Goal: Task Accomplishment & Management: Complete application form

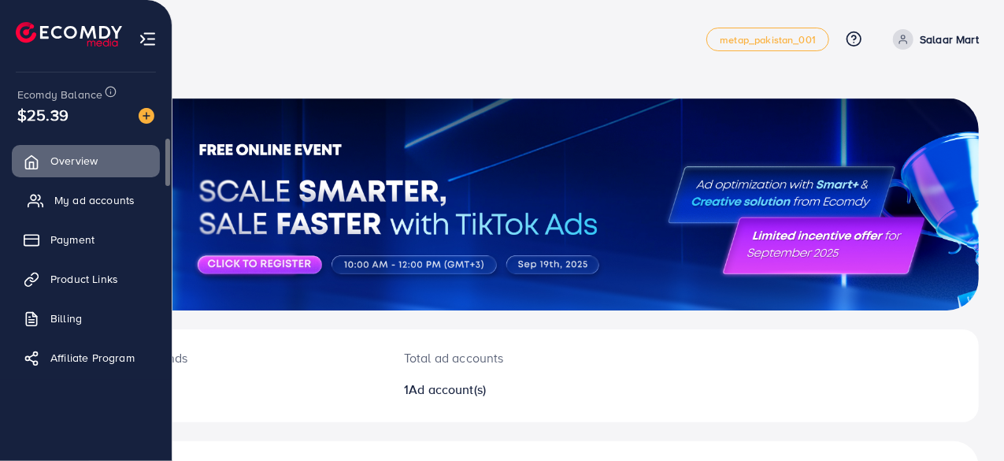
click at [74, 208] on link "My ad accounts" at bounding box center [86, 199] width 148 height 31
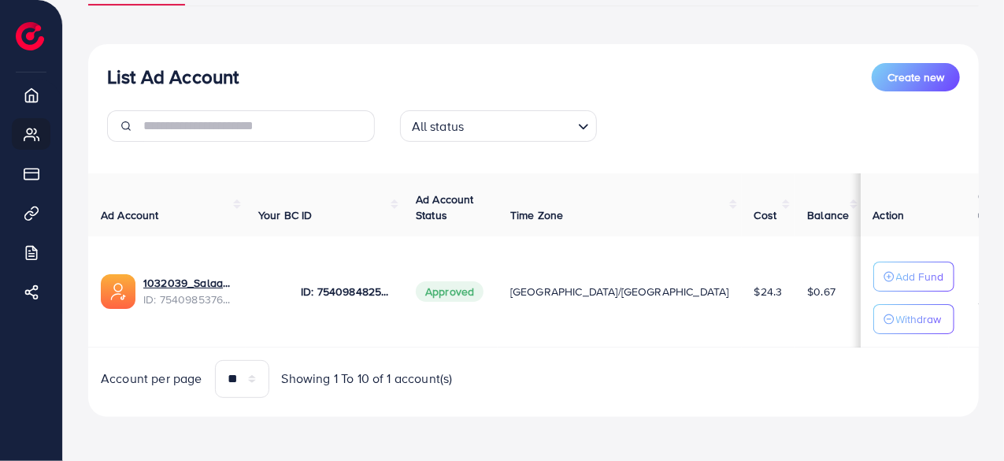
scroll to position [144, 0]
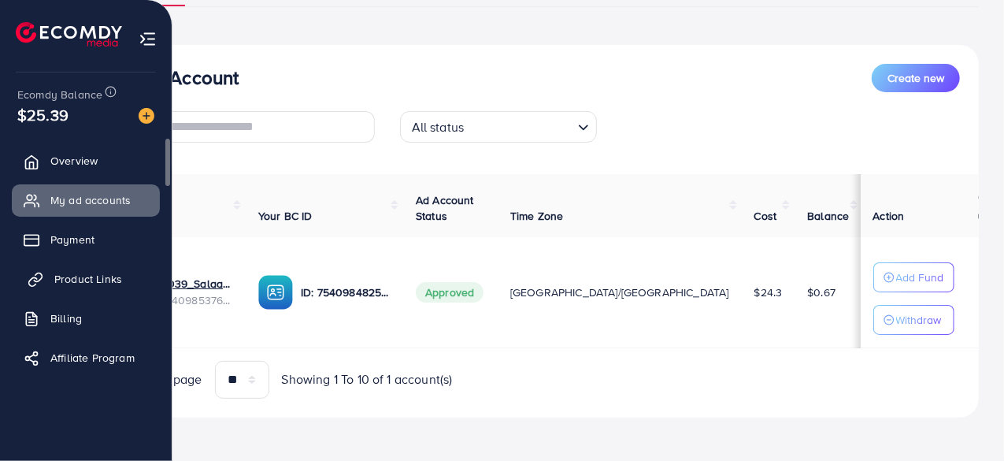
click at [92, 281] on span "Product Links" at bounding box center [88, 279] width 68 height 16
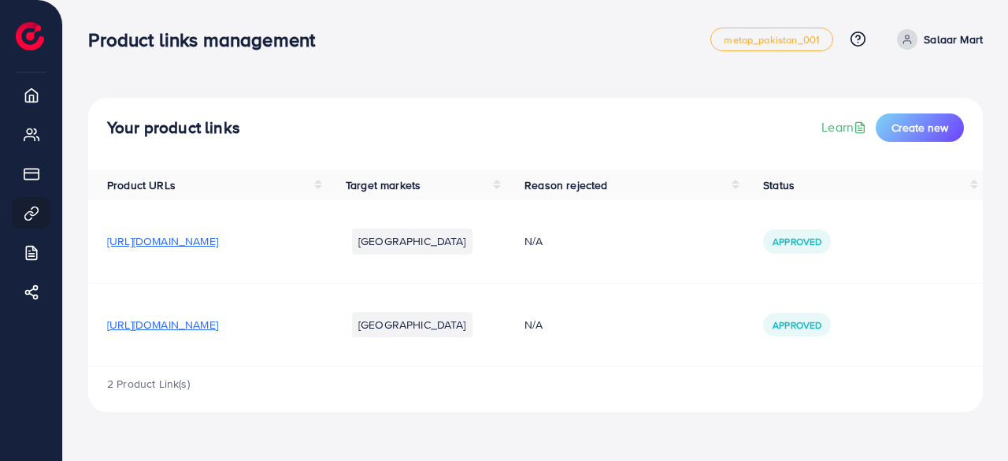
click at [218, 324] on span "[URL][DOMAIN_NAME]" at bounding box center [162, 325] width 111 height 16
click at [218, 242] on span "[URL][DOMAIN_NAME]" at bounding box center [162, 241] width 111 height 16
click at [218, 317] on span "[URL][DOMAIN_NAME]" at bounding box center [162, 325] width 111 height 16
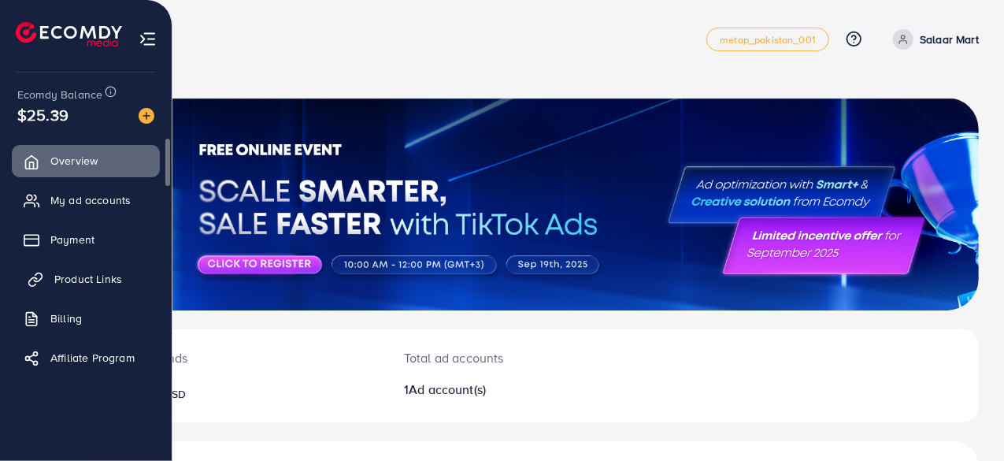
click at [65, 272] on span "Product Links" at bounding box center [88, 279] width 68 height 16
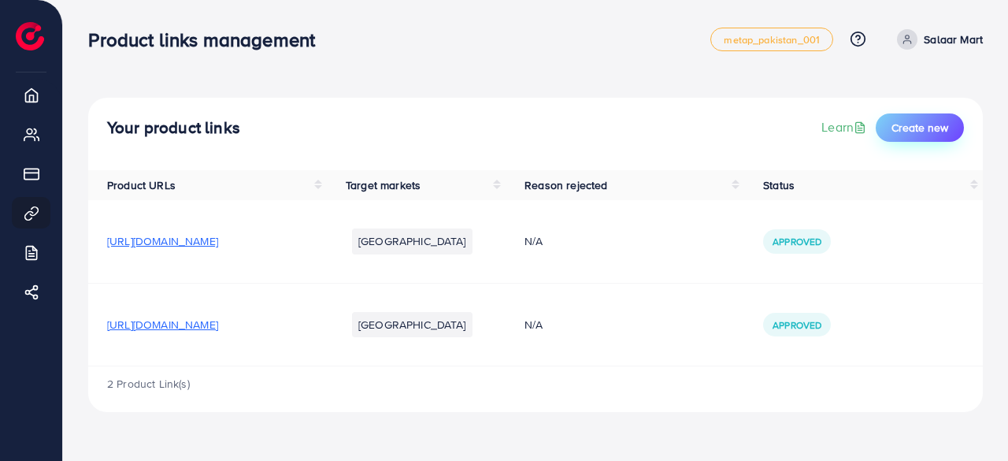
click at [915, 135] on button "Create new" at bounding box center [920, 127] width 88 height 28
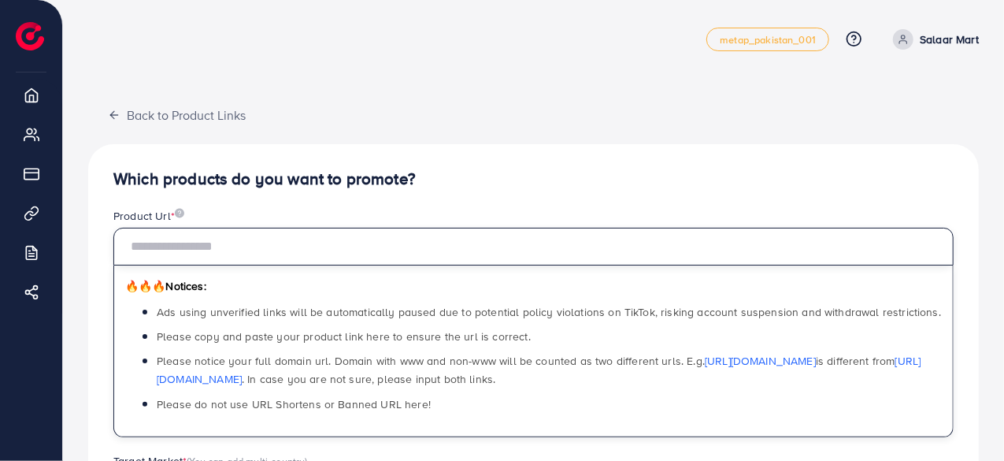
click at [240, 243] on input "text" at bounding box center [533, 247] width 840 height 38
paste input "**********"
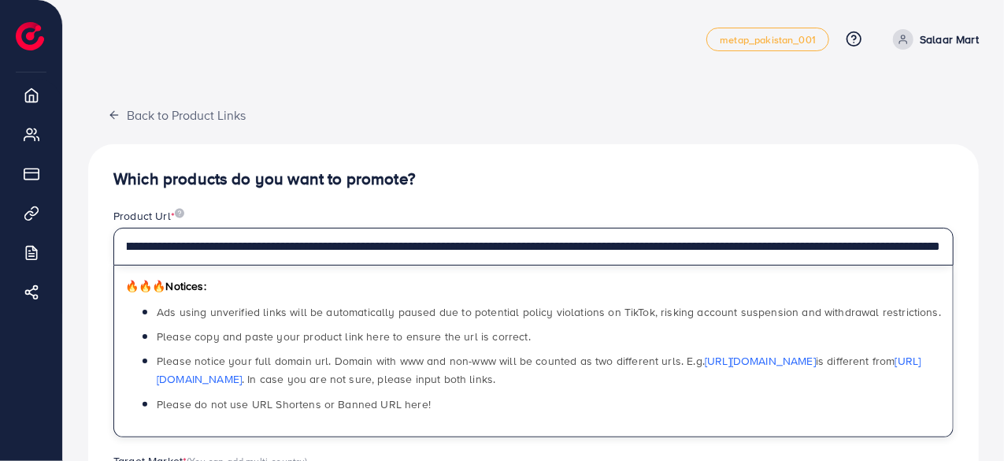
scroll to position [214, 0]
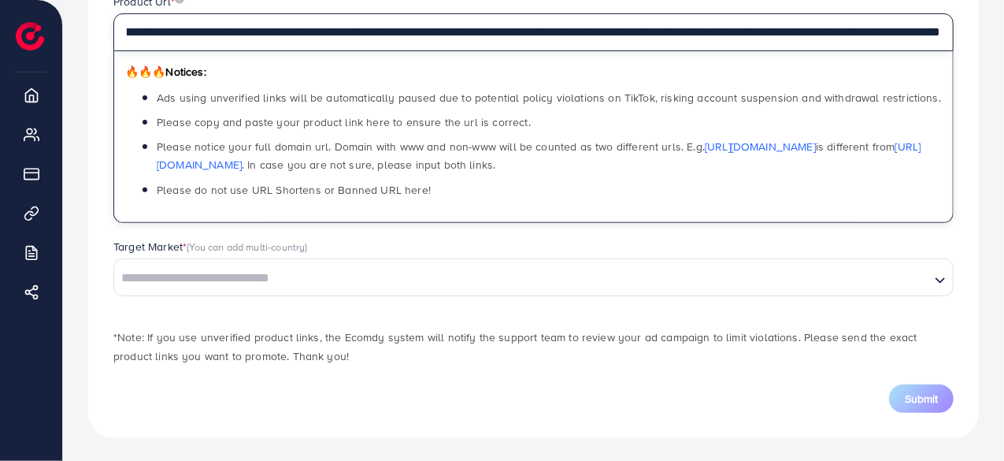
type input "**********"
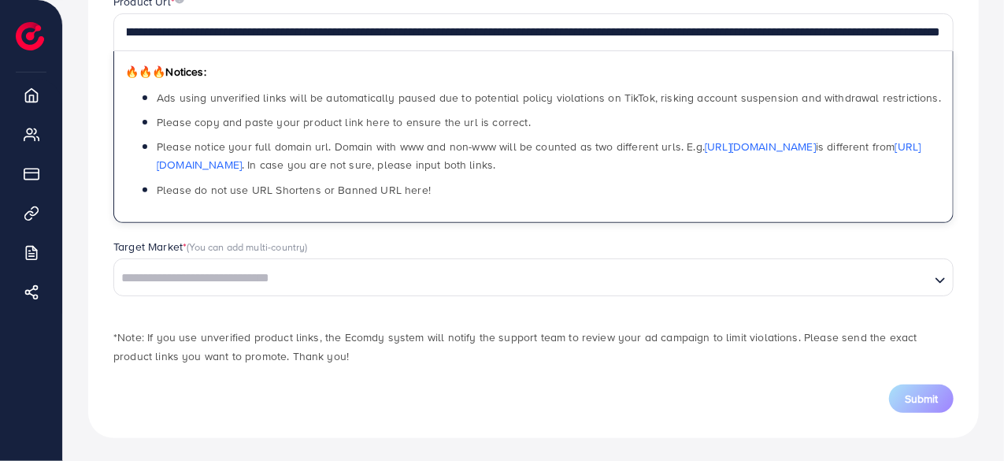
scroll to position [0, 0]
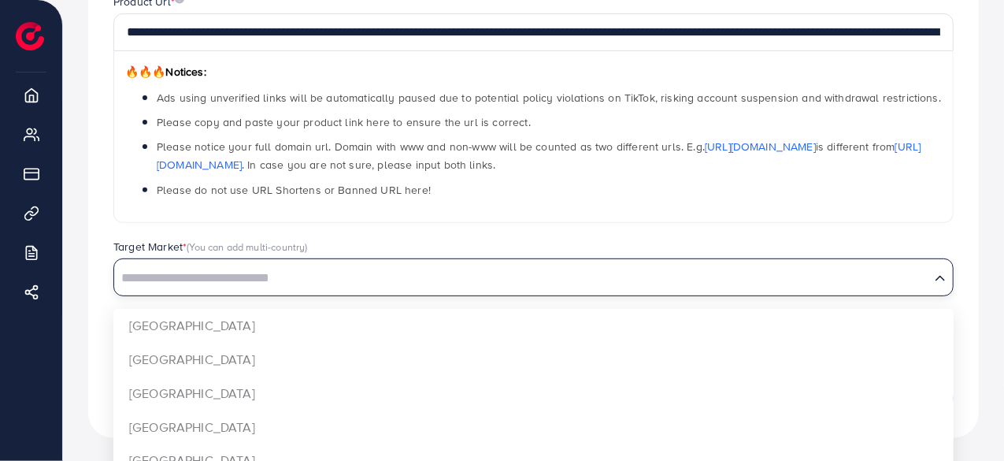
click at [216, 276] on input "Search for option" at bounding box center [522, 278] width 813 height 24
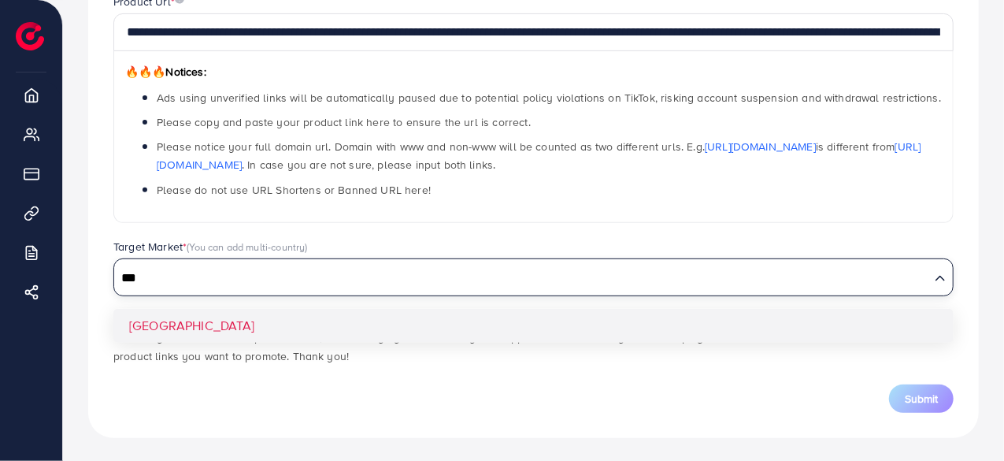
type input "***"
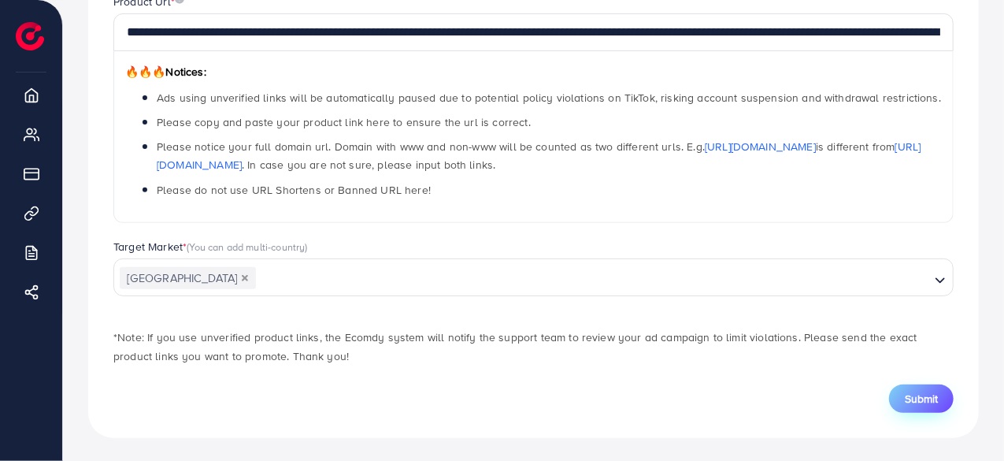
click at [918, 394] on span "Submit" at bounding box center [921, 399] width 33 height 16
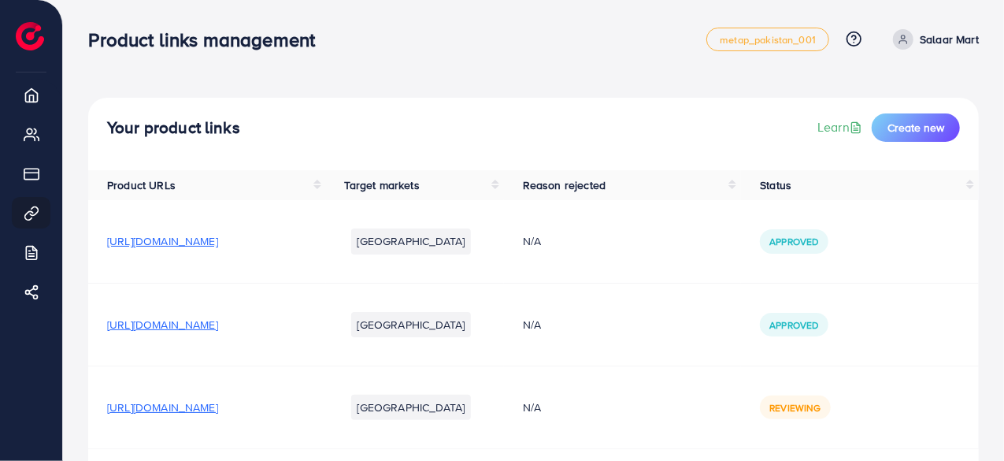
click at [218, 324] on span "[URL][DOMAIN_NAME]" at bounding box center [162, 325] width 111 height 16
